Goal: Navigation & Orientation: Find specific page/section

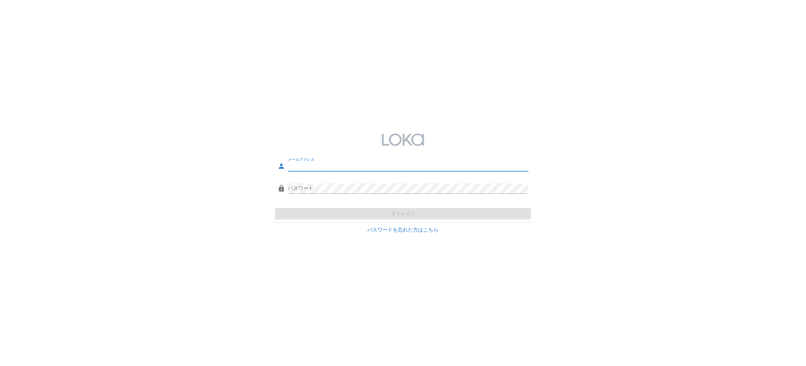
type input "[PERSON_NAME][EMAIL_ADDRESS][DOMAIN_NAME]"
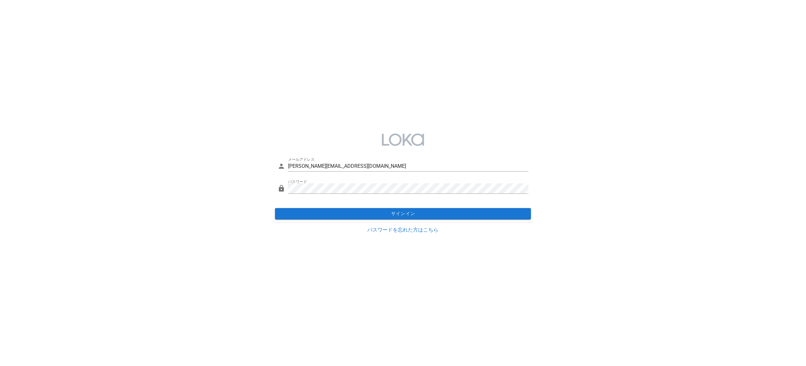
click at [312, 211] on div "サインイン" at bounding box center [403, 214] width 261 height 17
click at [310, 213] on span "サインイン" at bounding box center [403, 214] width 251 height 6
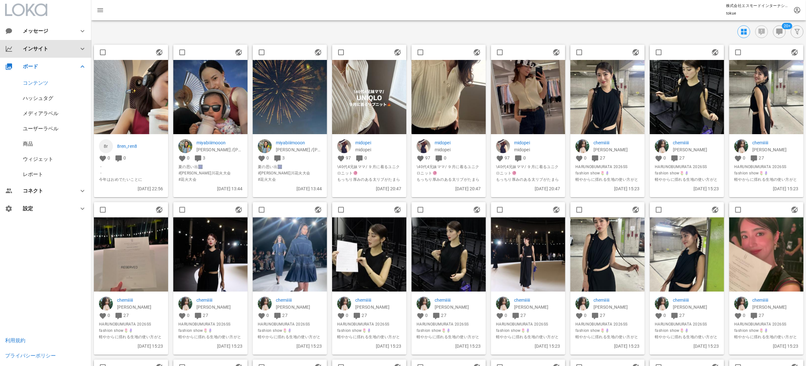
click at [36, 46] on div "インサイト" at bounding box center [47, 49] width 48 height 6
click at [41, 62] on div "サマリー" at bounding box center [33, 65] width 20 height 6
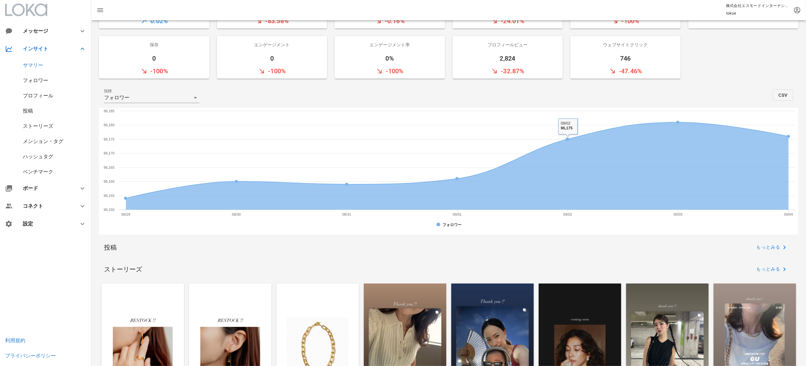
scroll to position [84, 0]
